Goal: Task Accomplishment & Management: Complete application form

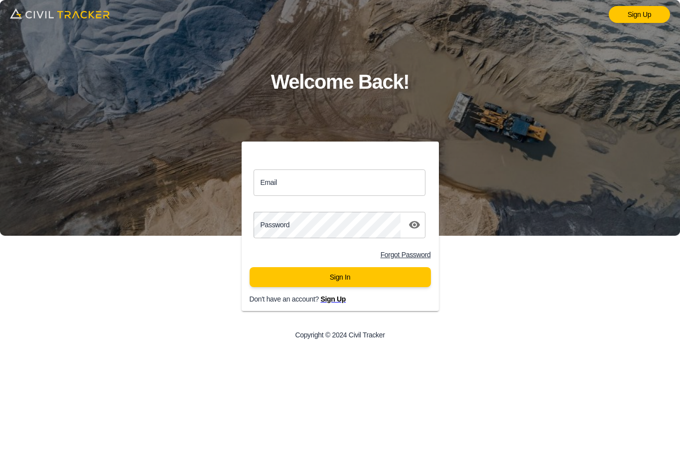
click at [274, 186] on input "Email" at bounding box center [340, 182] width 172 height 26
type input "airporttrail@envisiongeo.ca"
click at [349, 280] on button "Sign In" at bounding box center [340, 277] width 181 height 20
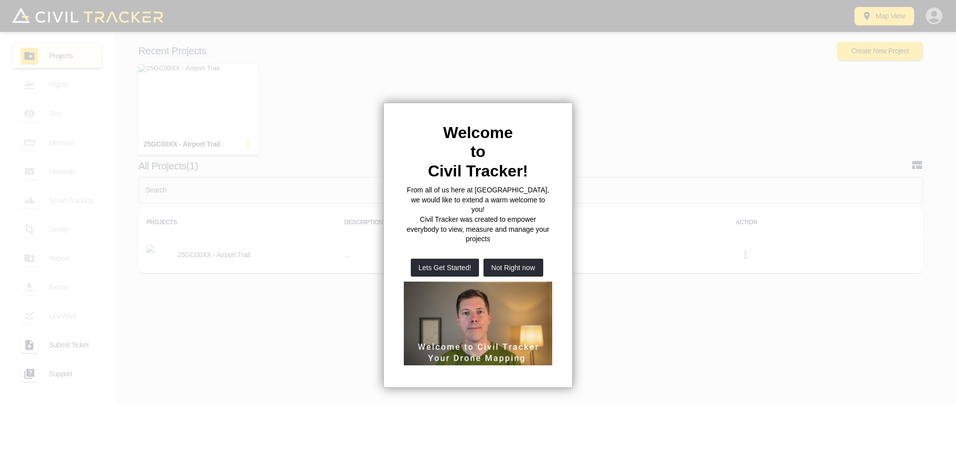
click at [536, 258] on button "Not Right now" at bounding box center [514, 267] width 60 height 18
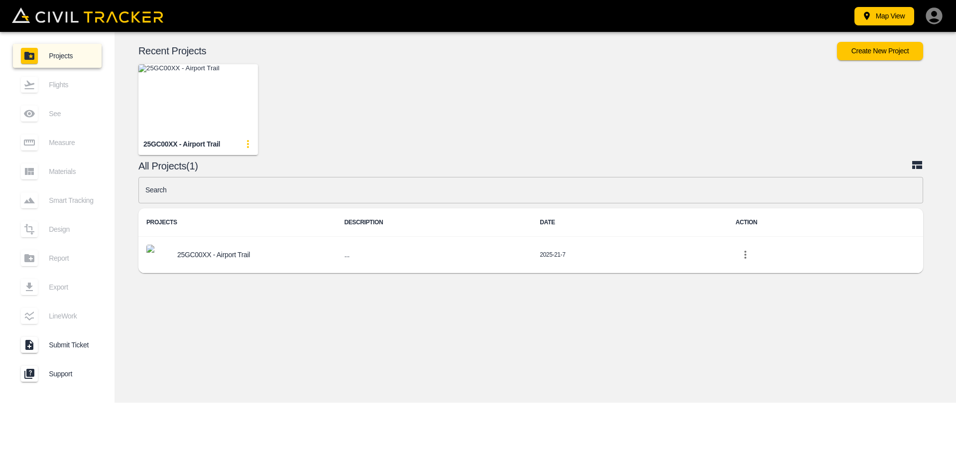
click at [229, 122] on img "button" at bounding box center [198, 99] width 120 height 70
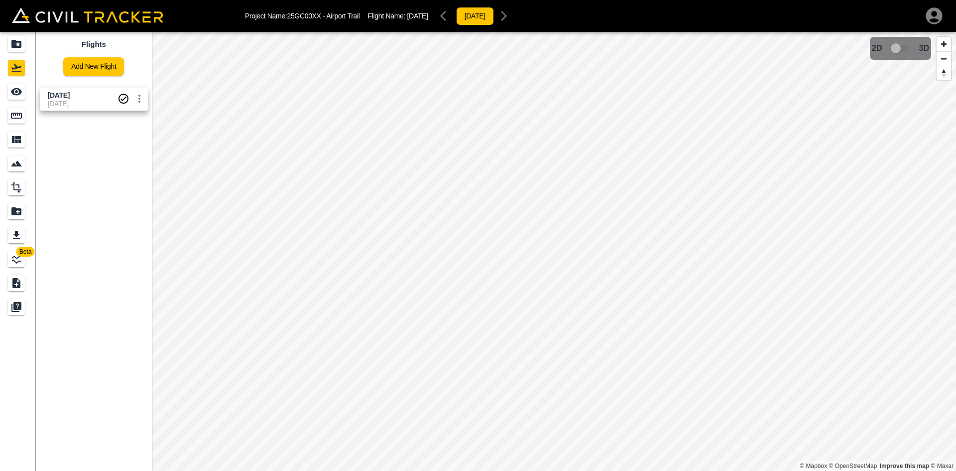
drag, startPoint x: 66, startPoint y: 106, endPoint x: 61, endPoint y: 103, distance: 5.7
click at [66, 106] on span "[DATE]" at bounding box center [83, 104] width 70 height 8
click at [12, 92] on icon "See" at bounding box center [16, 91] width 11 height 7
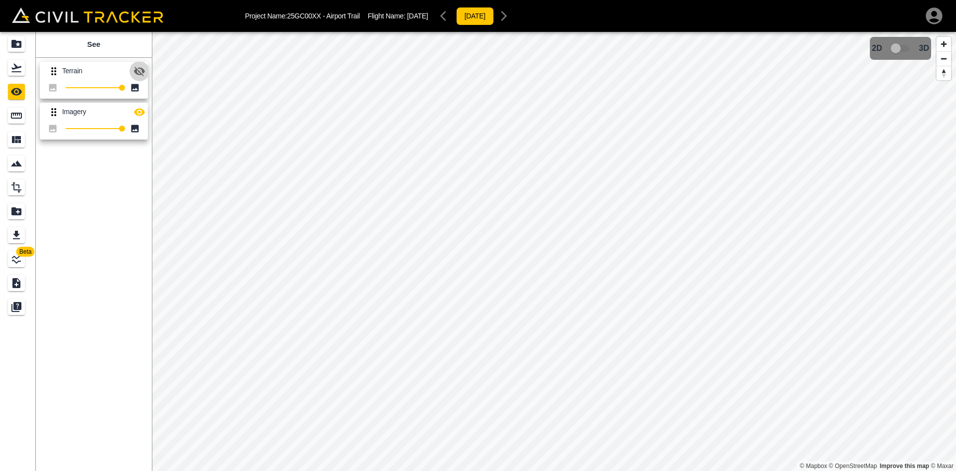
click at [143, 72] on icon "button" at bounding box center [139, 71] width 11 height 9
click at [138, 112] on icon "button" at bounding box center [139, 111] width 11 height 7
drag, startPoint x: 136, startPoint y: 73, endPoint x: 8, endPoint y: 80, distance: 128.2
click at [136, 73] on icon "button" at bounding box center [139, 70] width 11 height 7
click at [12, 71] on icon "Flights" at bounding box center [16, 68] width 10 height 8
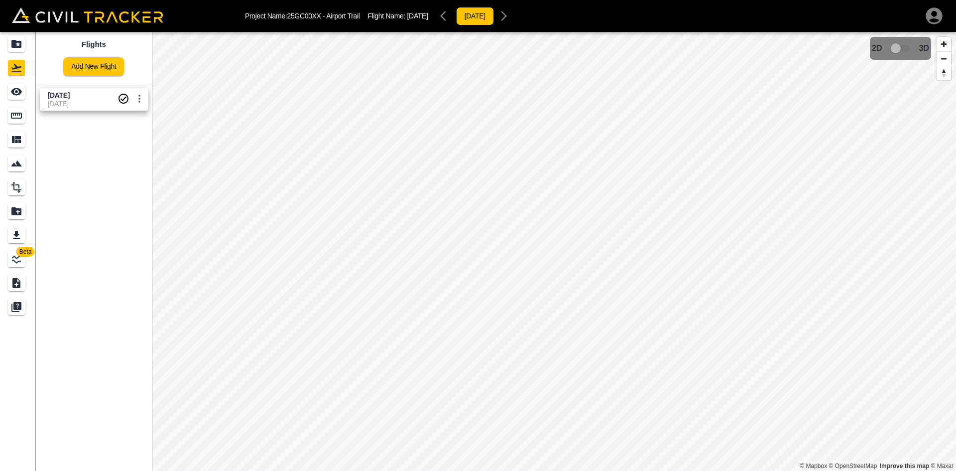
click at [86, 72] on link "Add New Flight" at bounding box center [93, 66] width 61 height 18
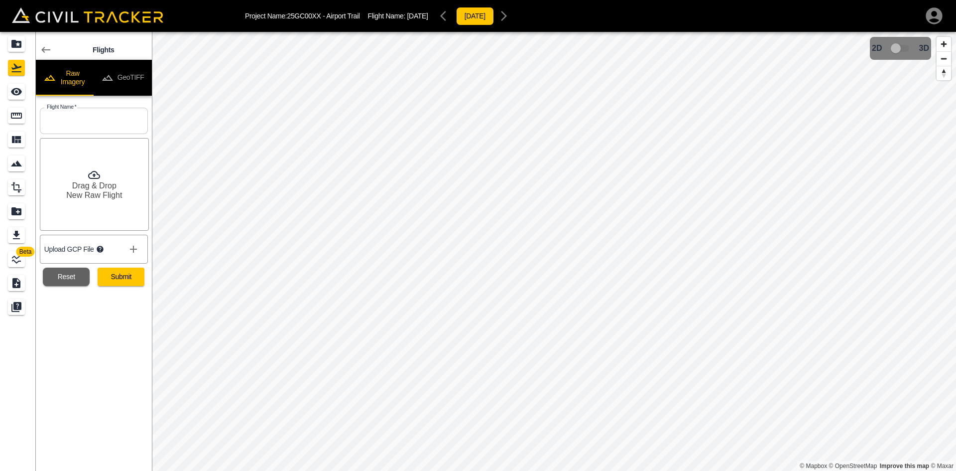
click at [122, 78] on button "GeoTIFF" at bounding box center [123, 78] width 58 height 36
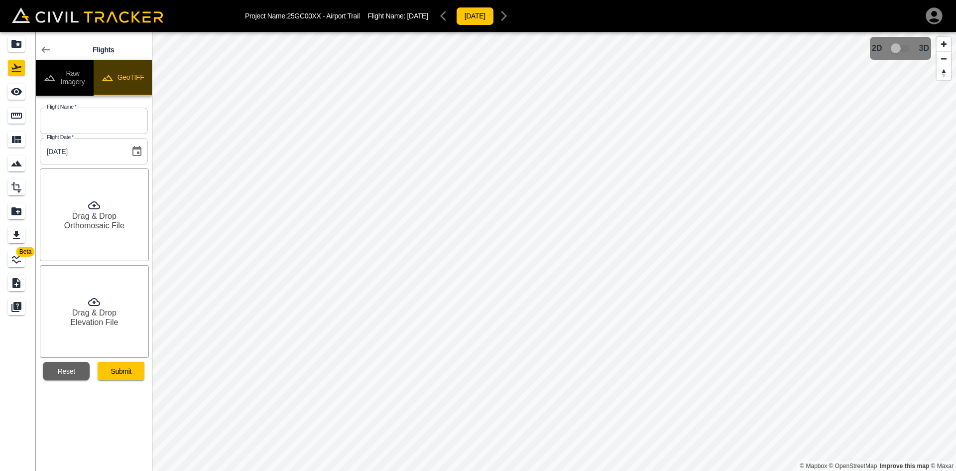
click at [122, 78] on button "GeoTIFF" at bounding box center [123, 78] width 58 height 36
click at [100, 122] on input "text" at bounding box center [94, 121] width 108 height 26
type input "[DATE]"
click at [114, 220] on h6 "Drag & Drop" at bounding box center [94, 215] width 44 height 9
click at [107, 309] on h6 "Drag & Drop" at bounding box center [94, 312] width 44 height 9
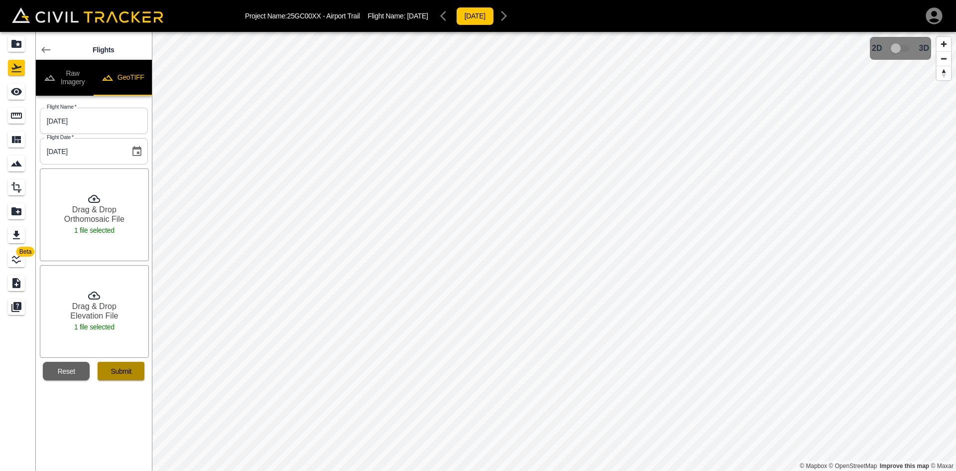
click at [122, 372] on button "Submit" at bounding box center [121, 371] width 47 height 18
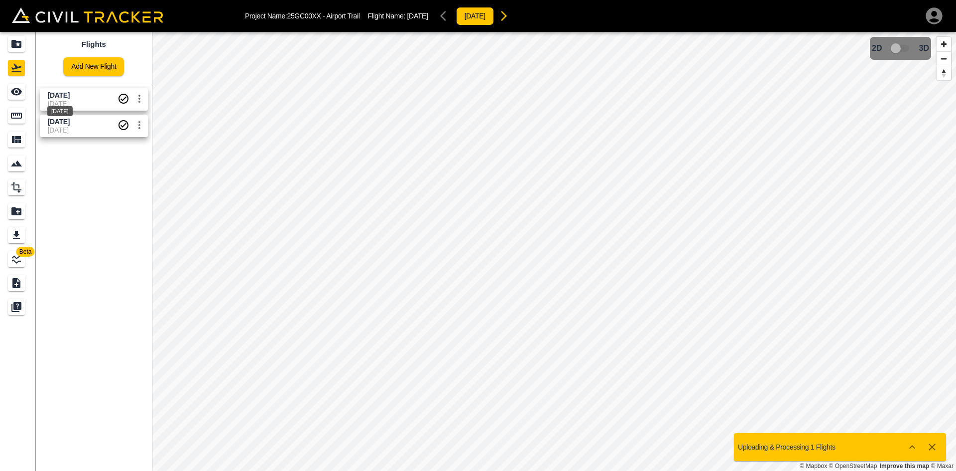
click at [65, 93] on span "[DATE]" at bounding box center [59, 95] width 22 height 8
click at [18, 89] on icon "See" at bounding box center [16, 91] width 11 height 7
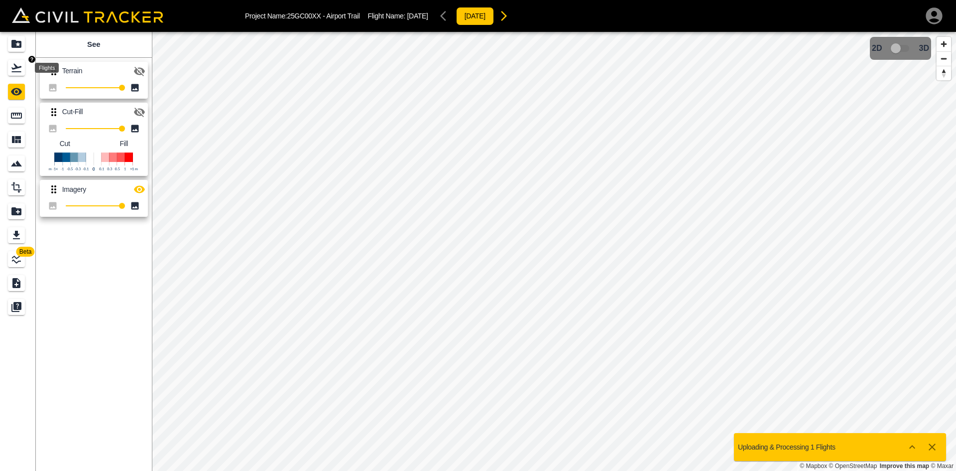
click at [18, 70] on icon "Flights" at bounding box center [16, 68] width 12 height 12
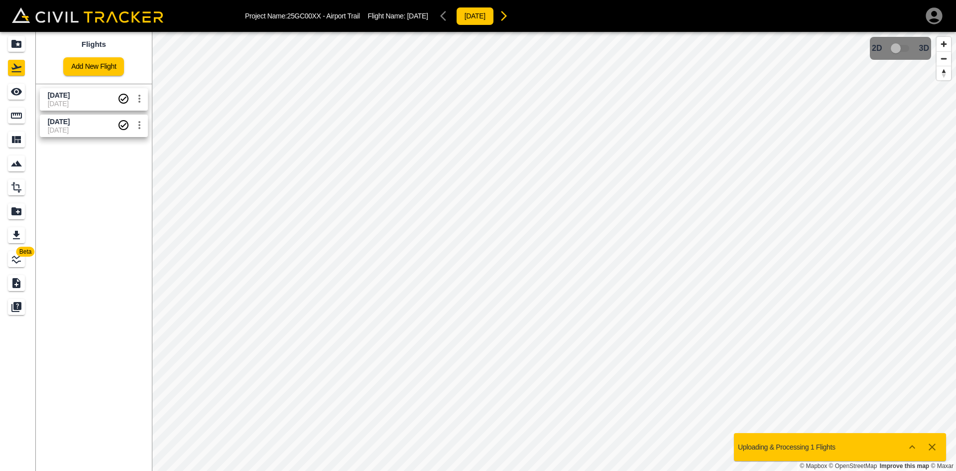
click at [106, 61] on link "Add New Flight" at bounding box center [93, 66] width 61 height 18
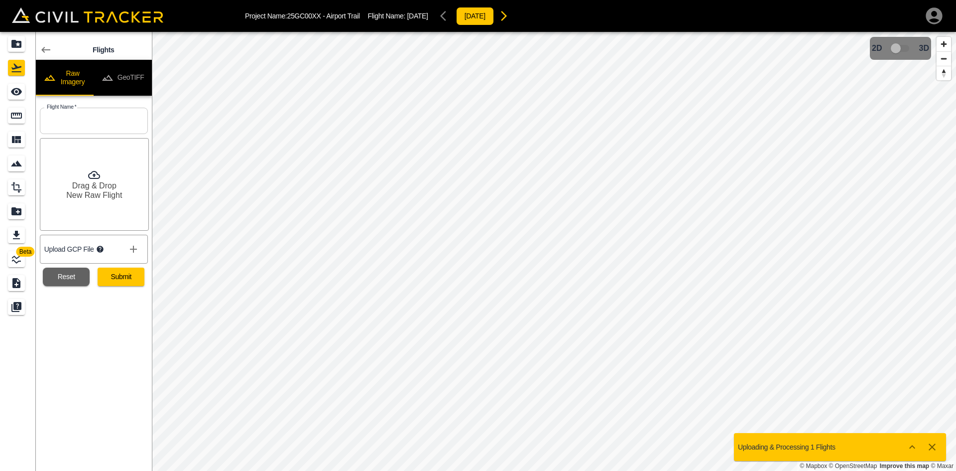
click at [137, 64] on button "GeoTIFF" at bounding box center [123, 78] width 58 height 36
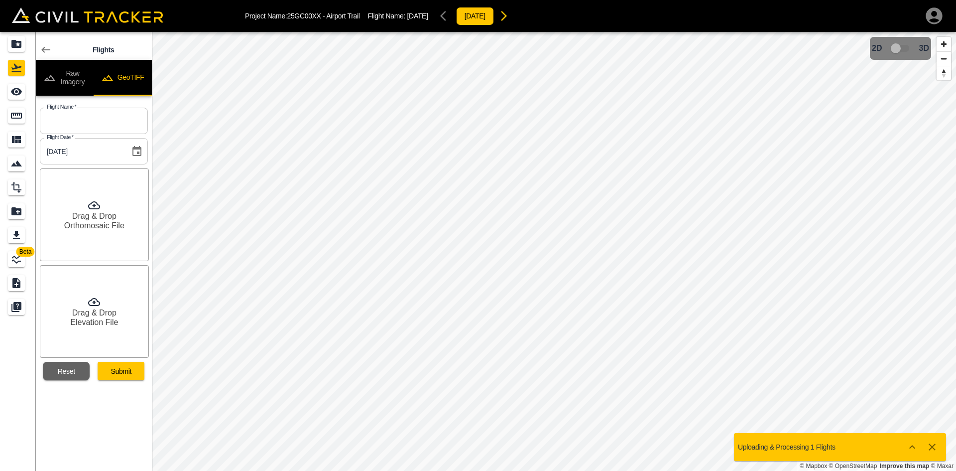
click at [137, 66] on button "GeoTIFF" at bounding box center [123, 78] width 58 height 36
click at [137, 81] on button "GeoTIFF" at bounding box center [123, 78] width 58 height 36
click at [104, 124] on input "text" at bounding box center [94, 121] width 108 height 26
click at [95, 127] on input "text" at bounding box center [94, 121] width 108 height 26
type input "[DATE]"
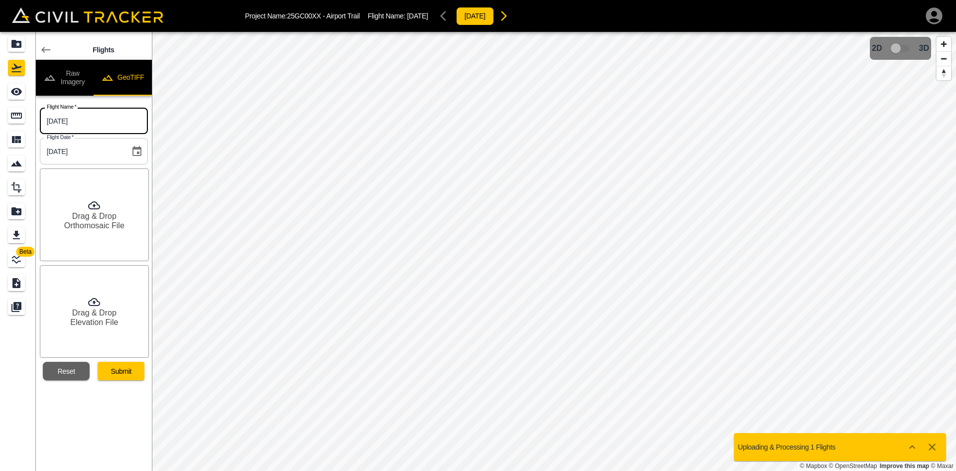
click at [66, 218] on div "Drag & Drop Orthomosaic File" at bounding box center [94, 214] width 109 height 93
click at [107, 320] on h6 "Elevation File" at bounding box center [94, 321] width 48 height 9
click at [134, 367] on button "Submit" at bounding box center [121, 371] width 47 height 18
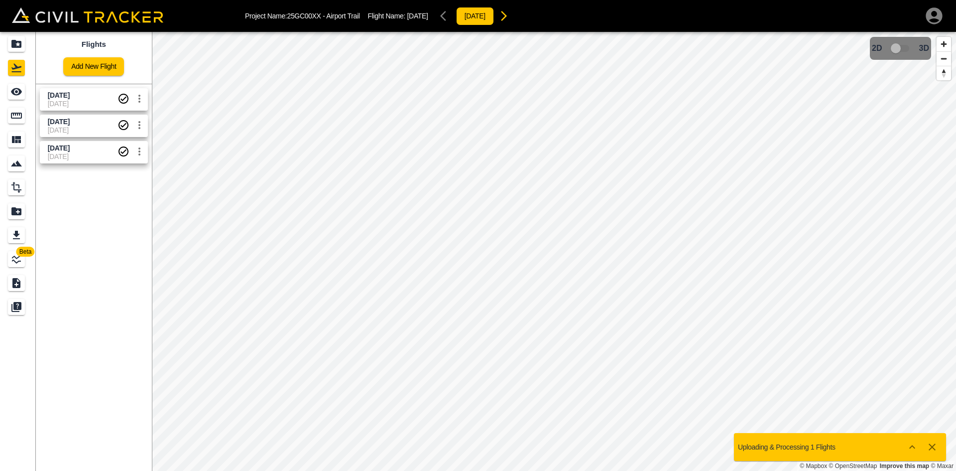
click at [99, 67] on link "Add New Flight" at bounding box center [93, 66] width 61 height 18
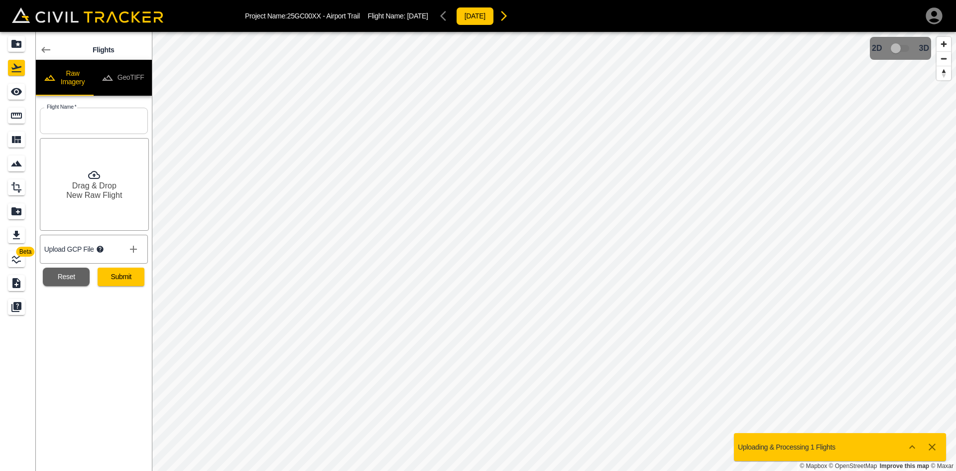
click at [131, 75] on button "GeoTIFF" at bounding box center [123, 78] width 58 height 36
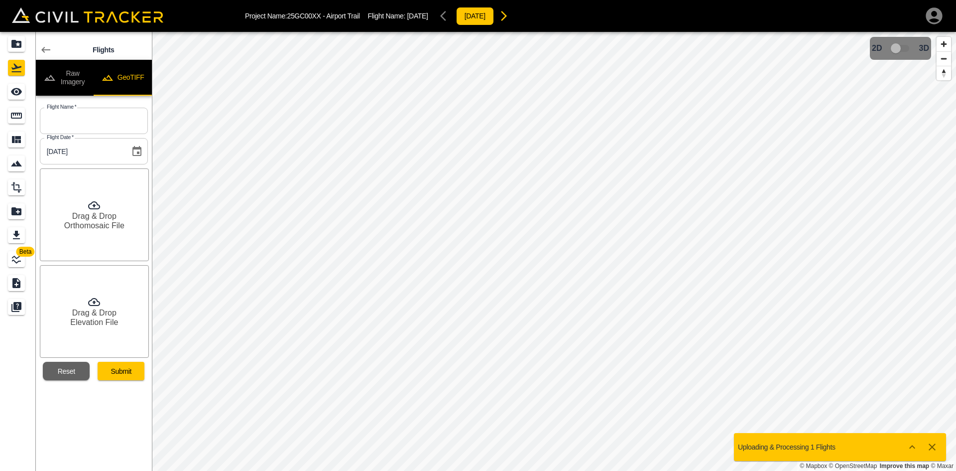
click at [105, 121] on input "text" at bounding box center [94, 121] width 108 height 26
type input "[DATE]"
click at [71, 228] on h6 "Orthomosaic File" at bounding box center [94, 225] width 60 height 9
click at [102, 310] on h6 "Drag & Drop" at bounding box center [94, 312] width 44 height 9
click at [99, 317] on h6 "Elevation File" at bounding box center [94, 315] width 48 height 9
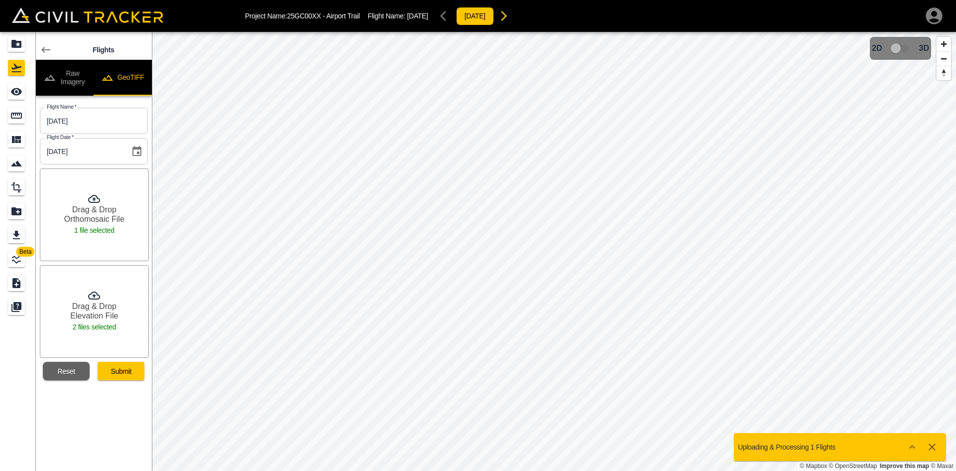
click at [71, 371] on button "Reset" at bounding box center [66, 371] width 47 height 18
click at [98, 207] on icon at bounding box center [94, 205] width 12 height 12
click at [81, 319] on h6 "Elevation File" at bounding box center [94, 321] width 48 height 9
click at [121, 373] on button "Submit" at bounding box center [121, 371] width 47 height 18
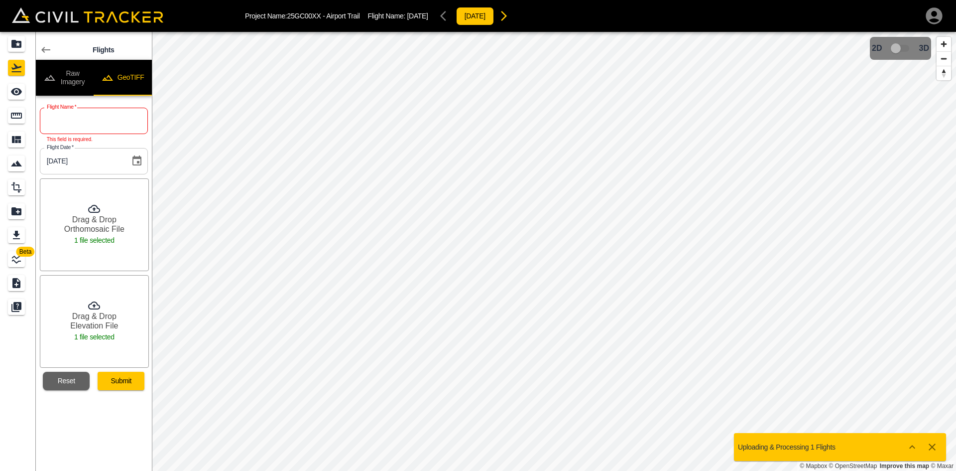
click at [80, 122] on input "text" at bounding box center [94, 121] width 108 height 26
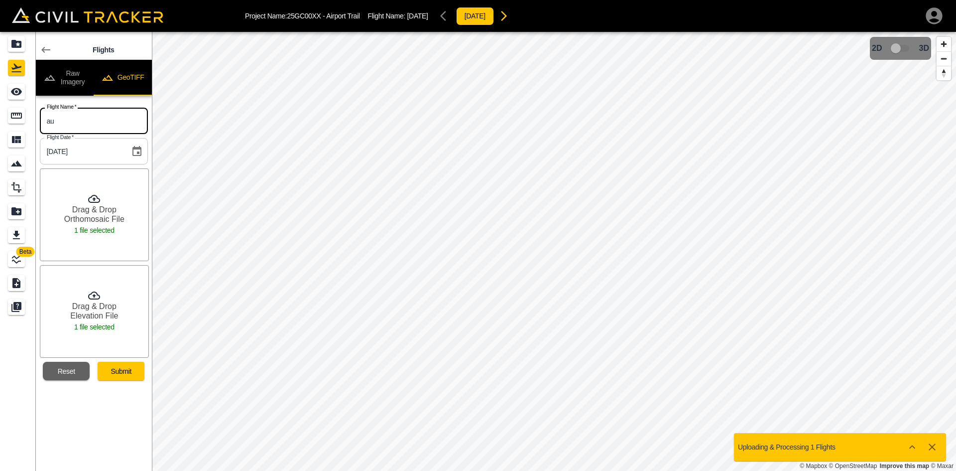
type input "[DATE]"
click at [115, 376] on button "Submit" at bounding box center [121, 371] width 47 height 18
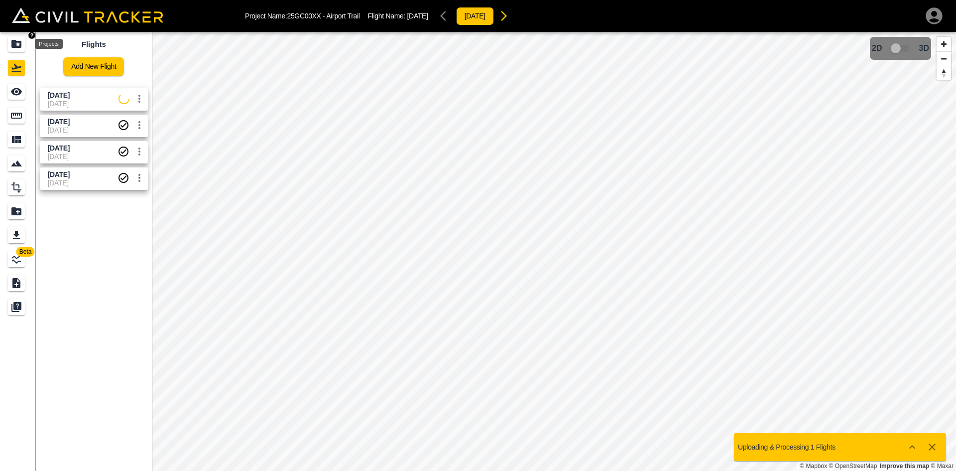
click at [18, 46] on icon "Projects" at bounding box center [16, 44] width 10 height 8
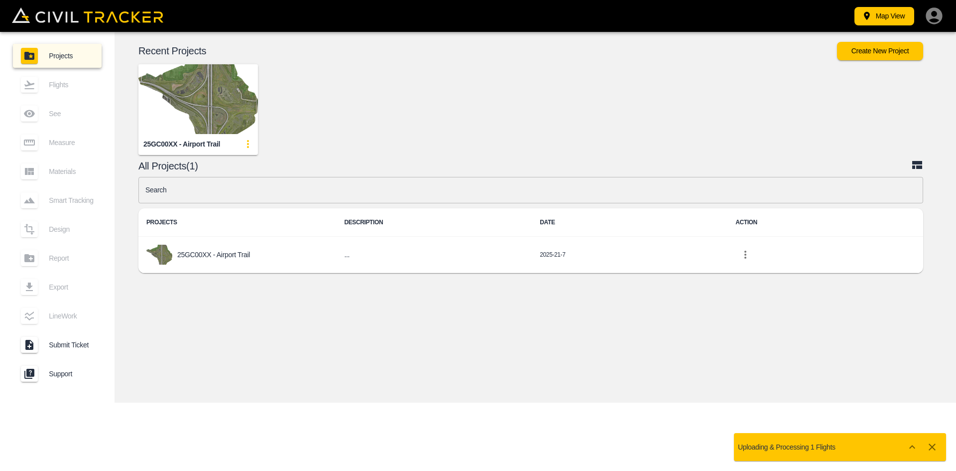
click at [212, 95] on img "button" at bounding box center [198, 99] width 120 height 70
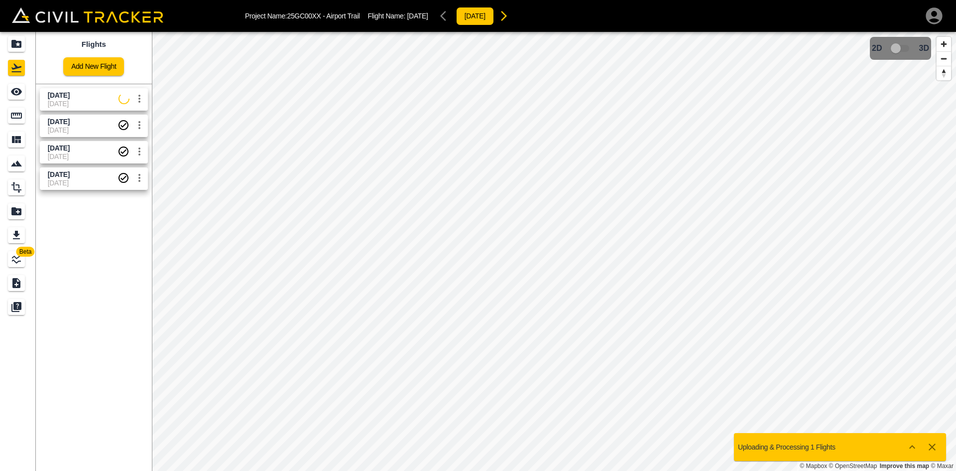
click at [112, 101] on span "[DATE]" at bounding box center [83, 104] width 71 height 8
click at [18, 100] on link at bounding box center [18, 92] width 36 height 24
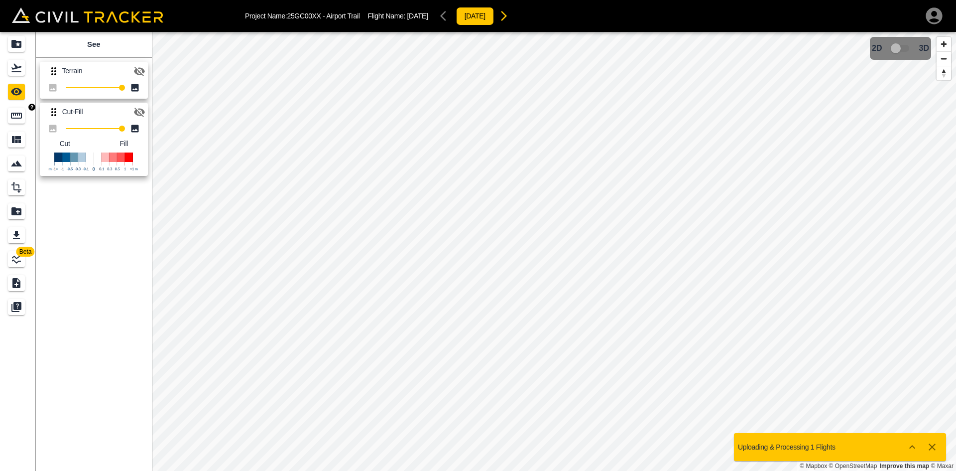
click at [679, 16] on icon "button" at bounding box center [934, 16] width 20 height 20
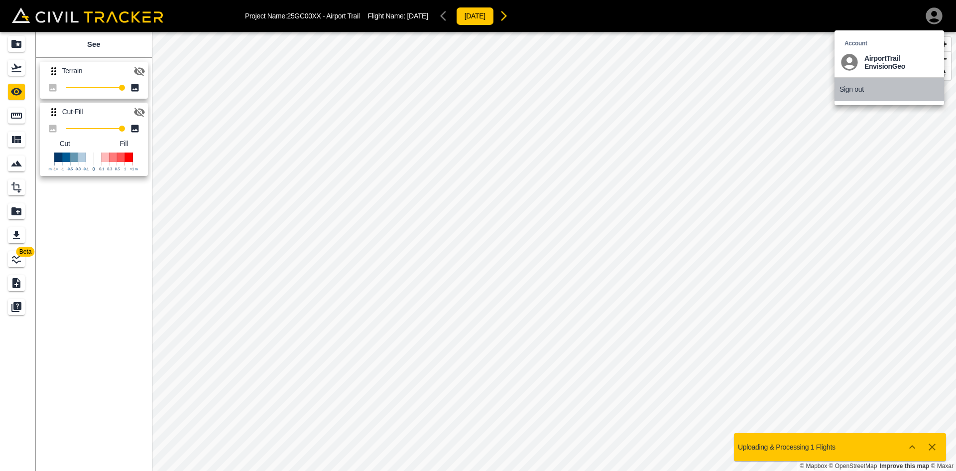
click at [679, 90] on p "Sign out" at bounding box center [852, 89] width 24 height 8
